Goal: Check status: Check status

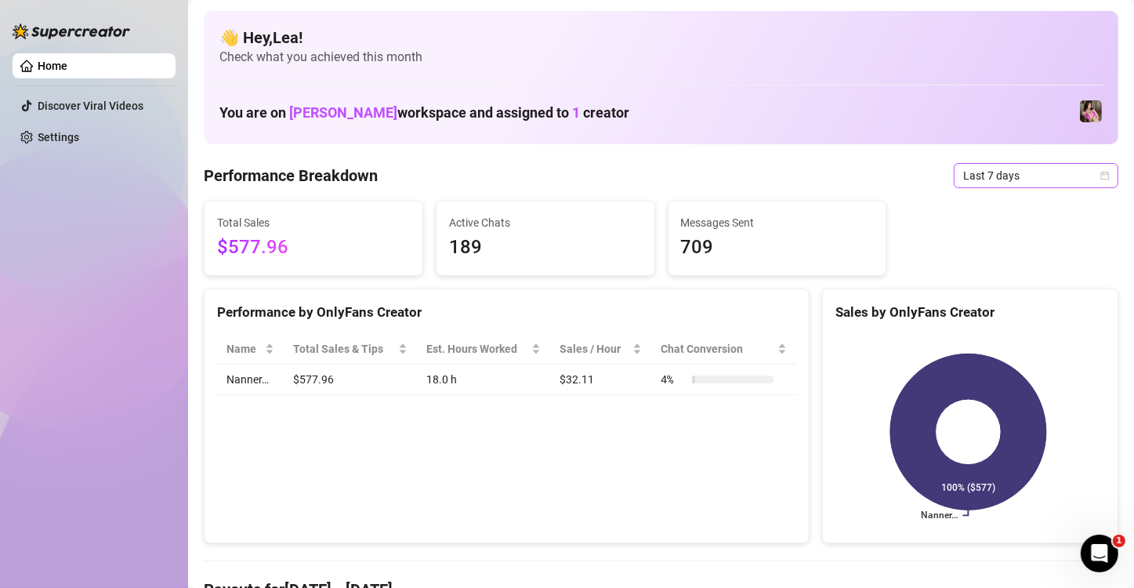
click at [1100, 172] on icon "calendar" at bounding box center [1104, 175] width 9 height 9
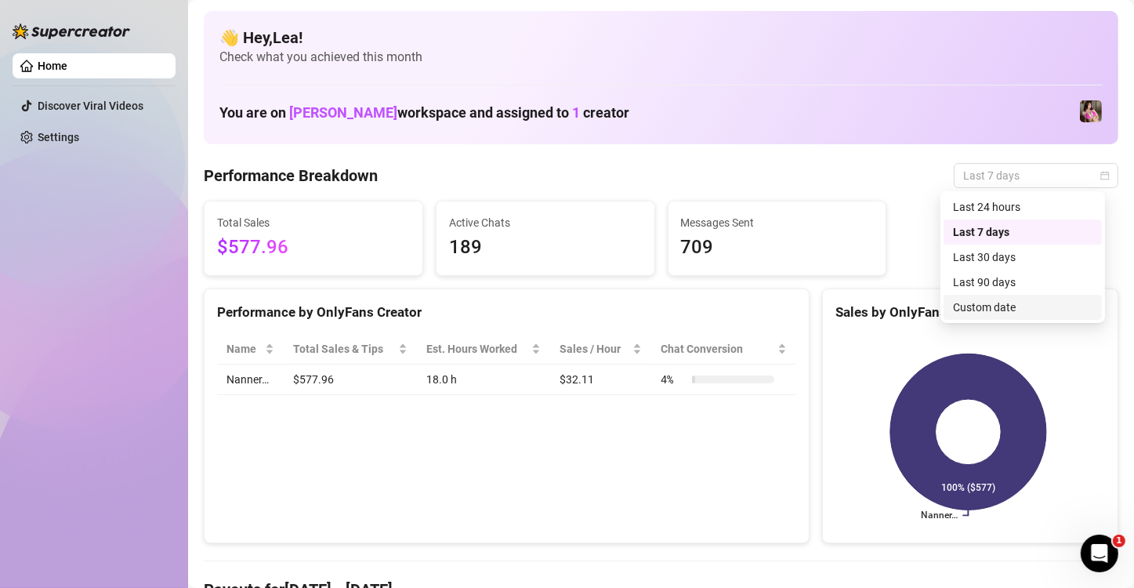
click at [1039, 310] on div "Custom date" at bounding box center [1022, 306] width 139 height 17
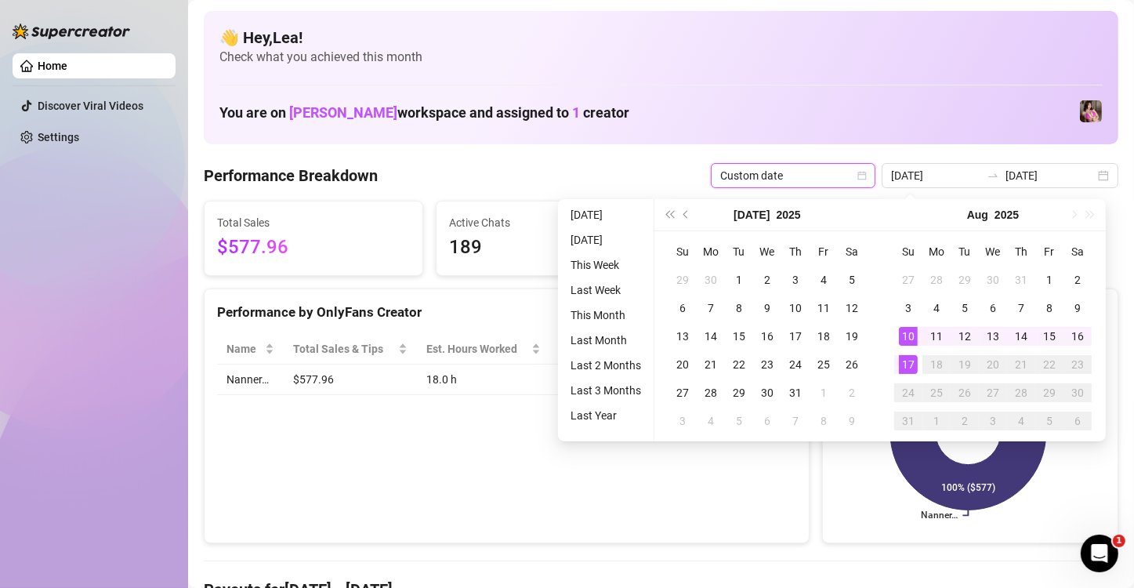
type input "[DATE]"
click at [908, 367] on div "17" at bounding box center [908, 364] width 19 height 19
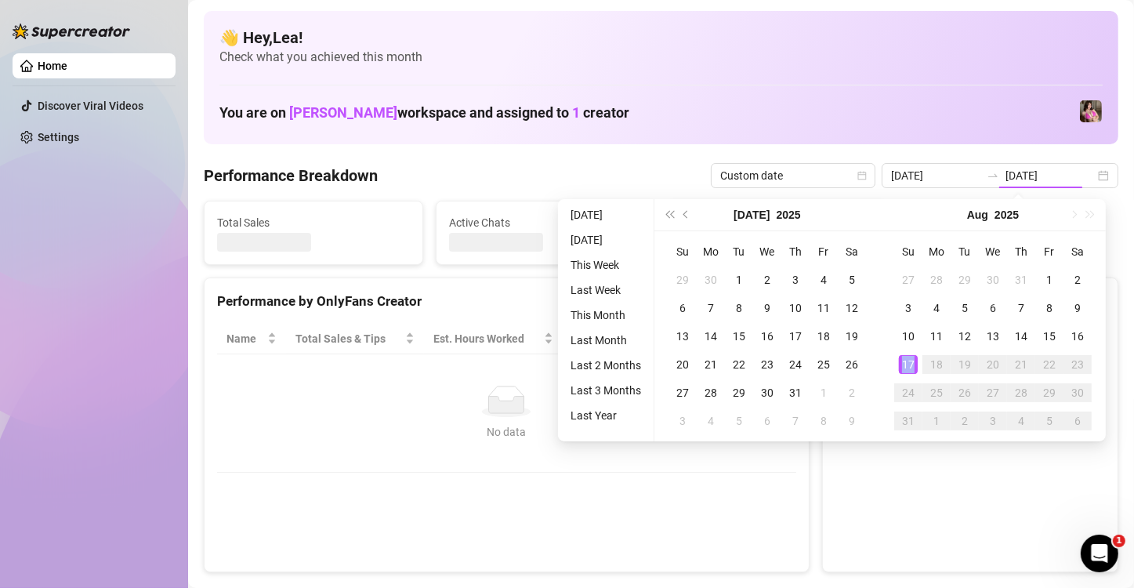
type input "[DATE]"
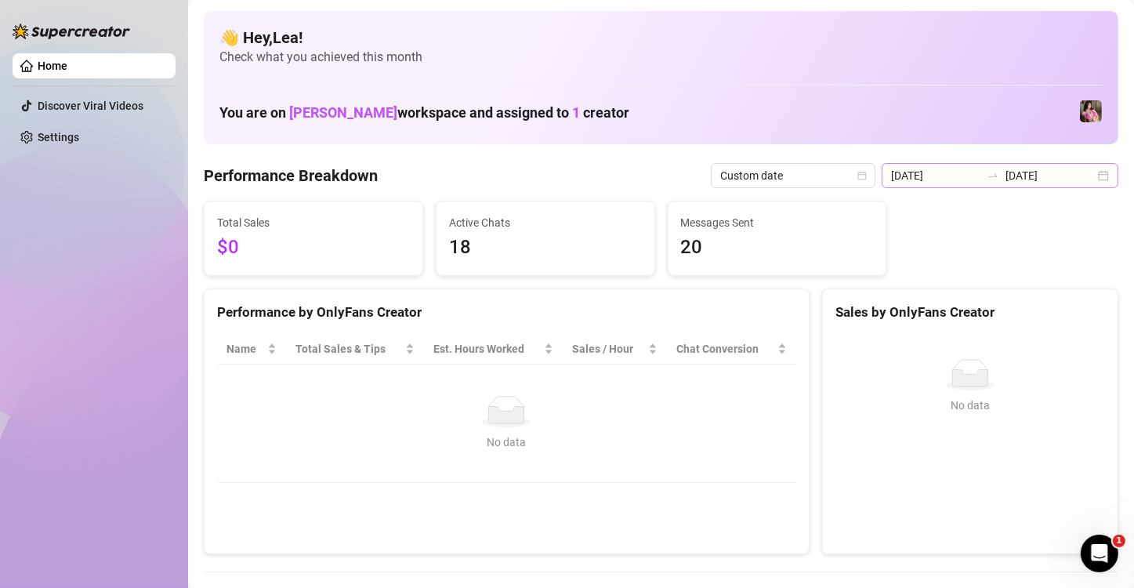
click at [1096, 176] on div "[DATE] [DATE]" at bounding box center [999, 175] width 237 height 25
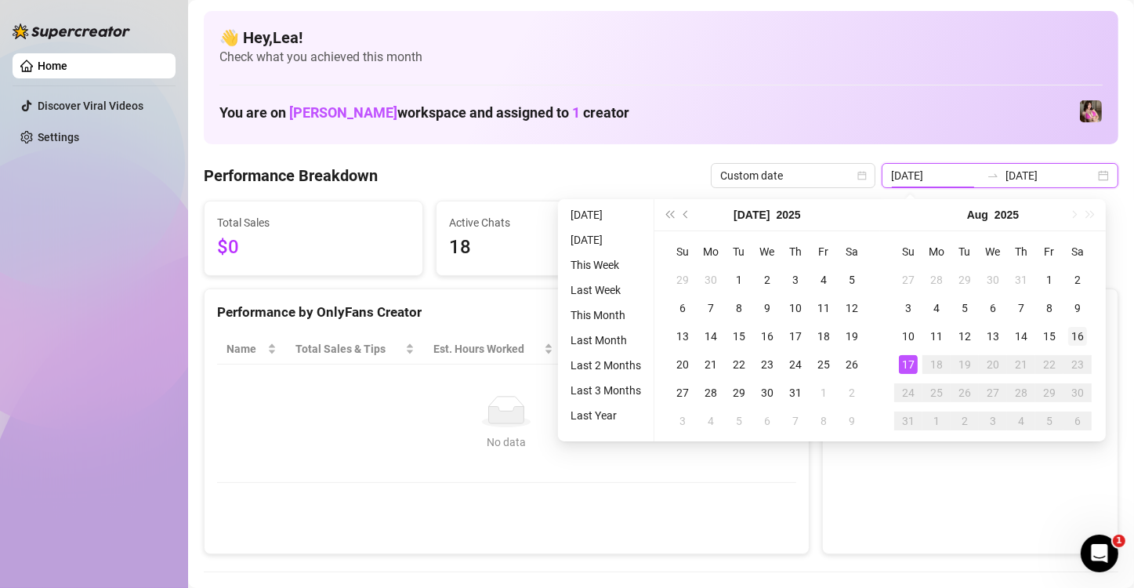
type input "[DATE]"
click at [1079, 335] on div "16" at bounding box center [1077, 336] width 19 height 19
click at [1079, 335] on div "No data No data" at bounding box center [970, 437] width 295 height 232
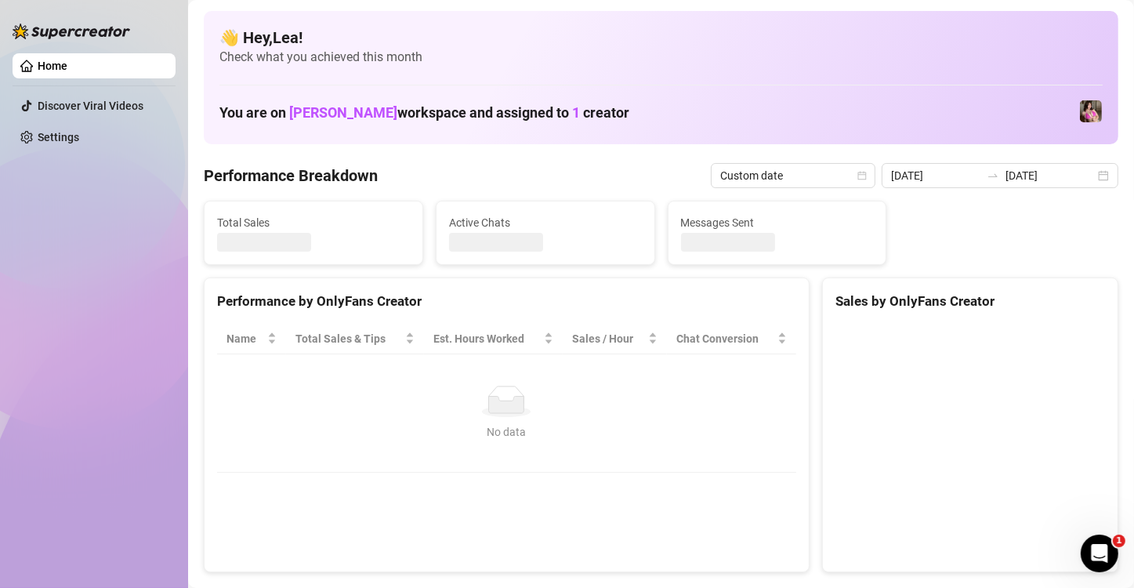
type input "[DATE]"
